Goal: Task Accomplishment & Management: Use online tool/utility

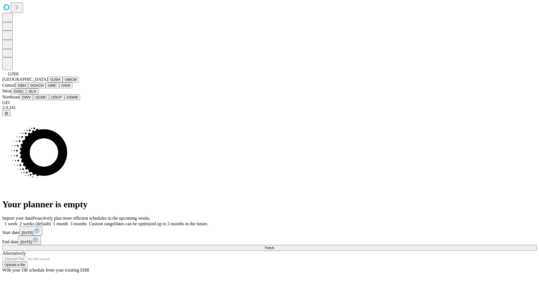
click at [48, 82] on button "GJSH" at bounding box center [55, 80] width 15 height 6
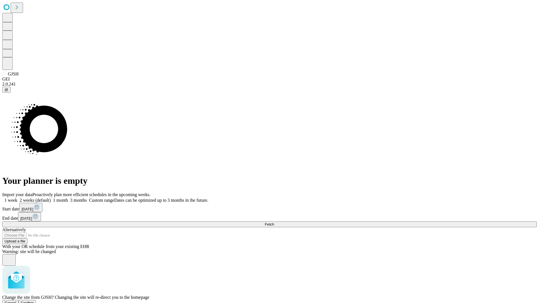
click at [34, 301] on span "Confirm" at bounding box center [27, 303] width 13 height 4
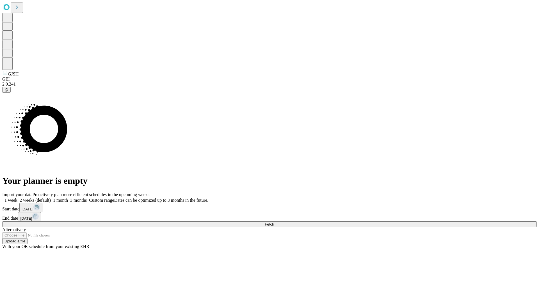
click at [17, 198] on label "1 week" at bounding box center [9, 200] width 15 height 5
click at [274, 222] on span "Fetch" at bounding box center [269, 224] width 9 height 4
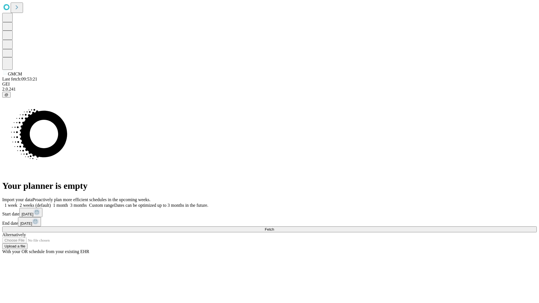
click at [17, 203] on label "1 week" at bounding box center [9, 205] width 15 height 5
click at [274, 227] on span "Fetch" at bounding box center [269, 229] width 9 height 4
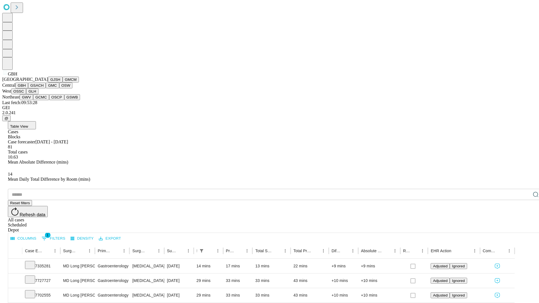
click at [43, 88] on button "GSACH" at bounding box center [37, 85] width 18 height 6
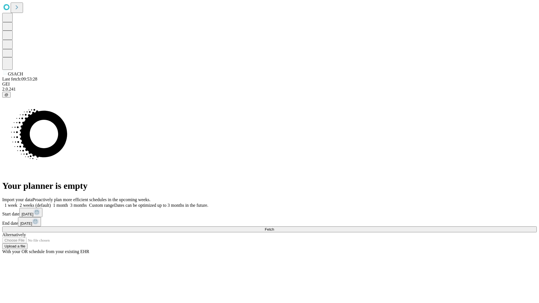
click at [17, 203] on label "1 week" at bounding box center [9, 205] width 15 height 5
click at [274, 227] on span "Fetch" at bounding box center [269, 229] width 9 height 4
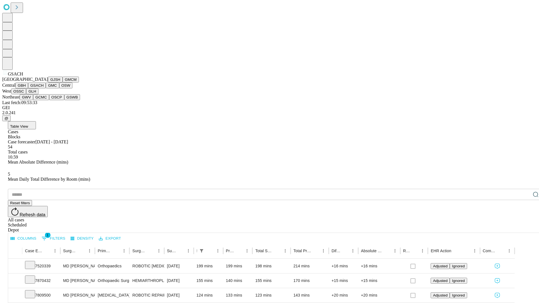
click at [46, 88] on button "GMC" at bounding box center [52, 85] width 13 height 6
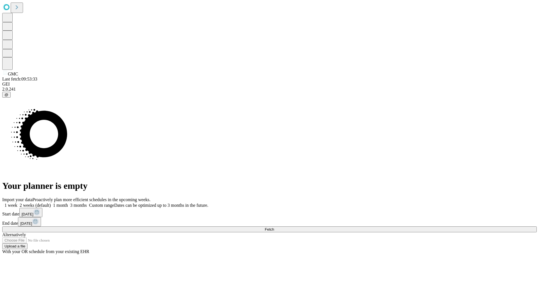
click at [17, 203] on label "1 week" at bounding box center [9, 205] width 15 height 5
click at [274, 227] on span "Fetch" at bounding box center [269, 229] width 9 height 4
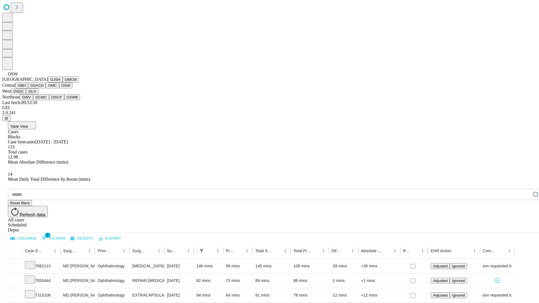
click at [26, 94] on button "OSSC" at bounding box center [18, 91] width 15 height 6
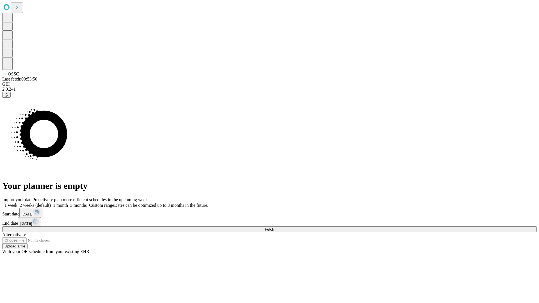
click at [17, 203] on label "1 week" at bounding box center [9, 205] width 15 height 5
click at [274, 227] on span "Fetch" at bounding box center [269, 229] width 9 height 4
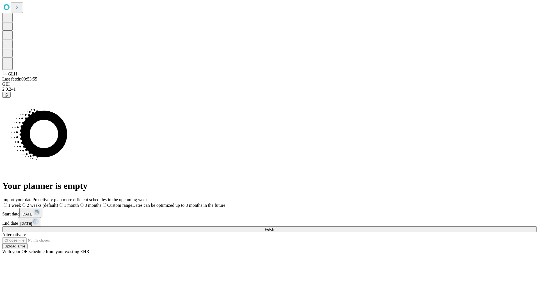
click at [21, 203] on label "1 week" at bounding box center [11, 205] width 19 height 5
click at [274, 227] on span "Fetch" at bounding box center [269, 229] width 9 height 4
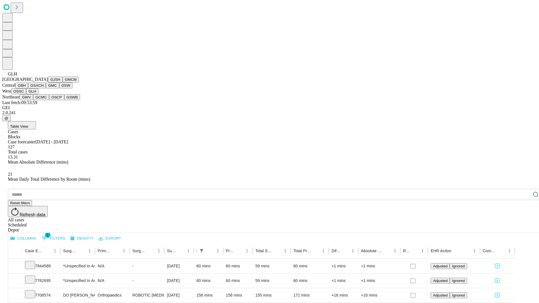
click at [33, 100] on button "GWV" at bounding box center [26, 97] width 13 height 6
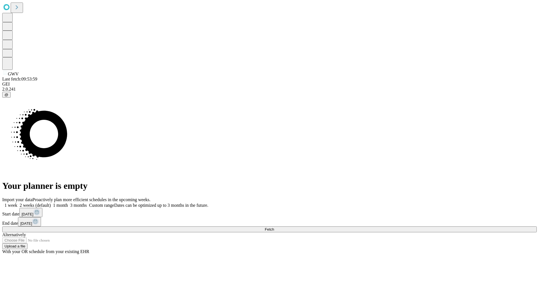
click at [17, 203] on label "1 week" at bounding box center [9, 205] width 15 height 5
click at [274, 227] on span "Fetch" at bounding box center [269, 229] width 9 height 4
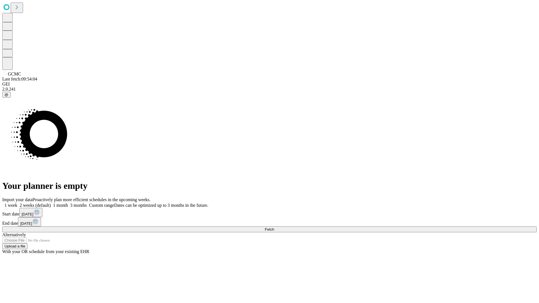
click at [17, 203] on label "1 week" at bounding box center [9, 205] width 15 height 5
click at [274, 227] on span "Fetch" at bounding box center [269, 229] width 9 height 4
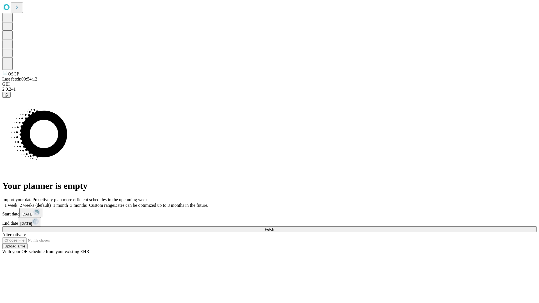
click at [17, 203] on label "1 week" at bounding box center [9, 205] width 15 height 5
click at [274, 227] on span "Fetch" at bounding box center [269, 229] width 9 height 4
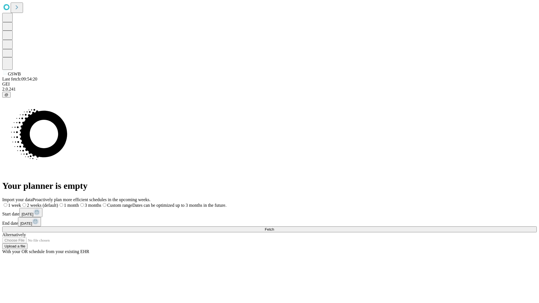
click at [21, 203] on label "1 week" at bounding box center [11, 205] width 19 height 5
click at [274, 227] on span "Fetch" at bounding box center [269, 229] width 9 height 4
